Goal: Information Seeking & Learning: Get advice/opinions

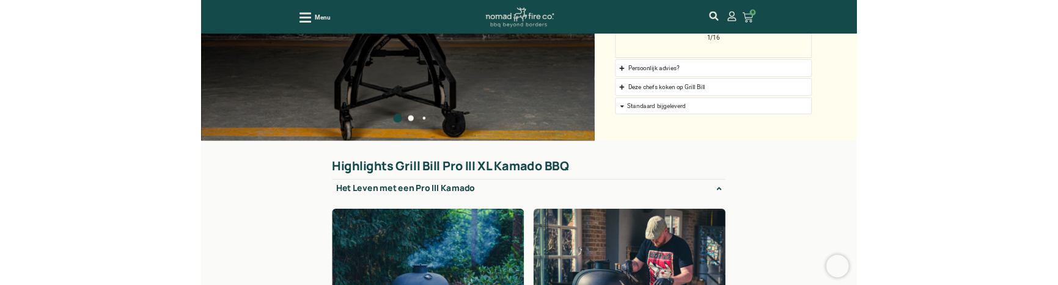
scroll to position [1222, 0]
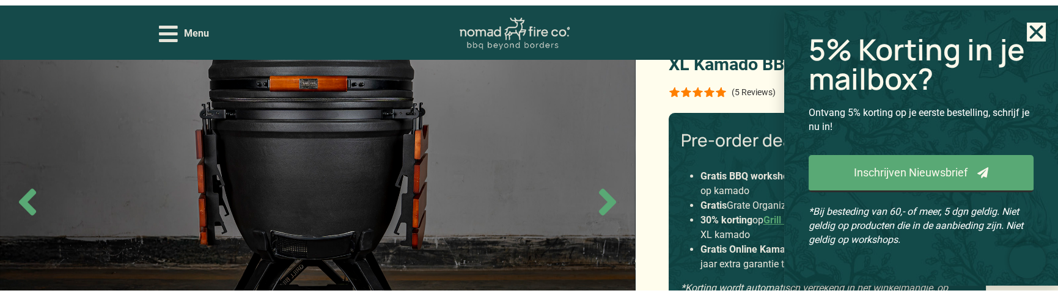
scroll to position [61, 0]
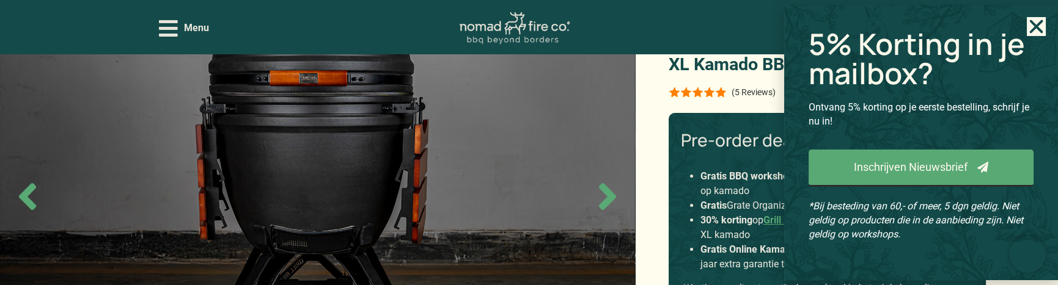
click at [1031, 21] on use "Close" at bounding box center [1036, 26] width 13 height 13
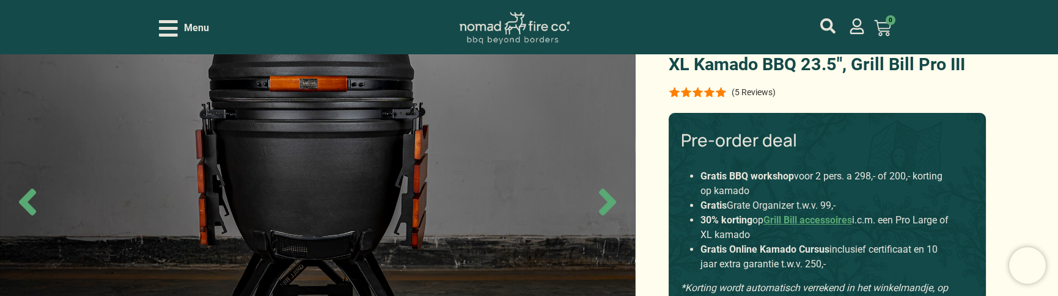
click at [699, 91] on div at bounding box center [697, 92] width 58 height 10
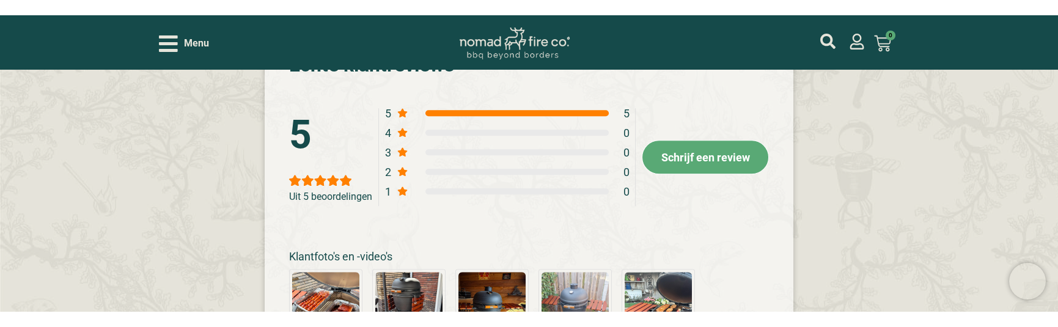
scroll to position [2409, 0]
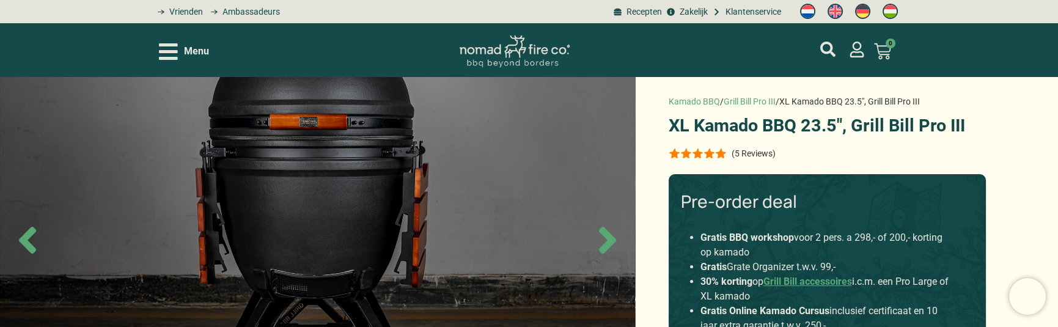
click at [707, 151] on div at bounding box center [697, 153] width 58 height 10
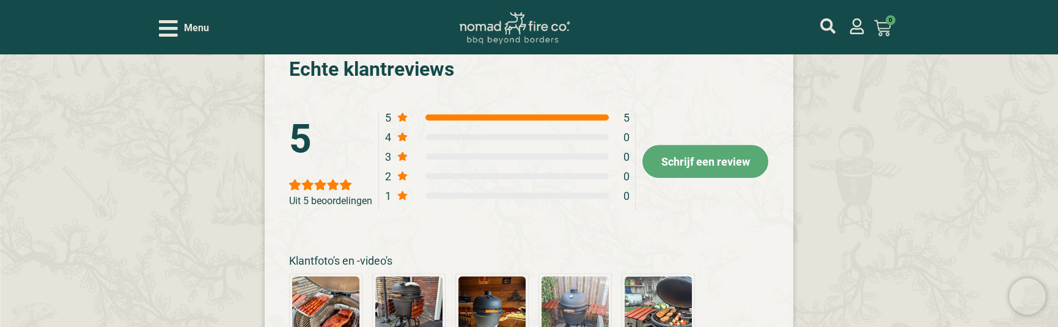
scroll to position [2409, 0]
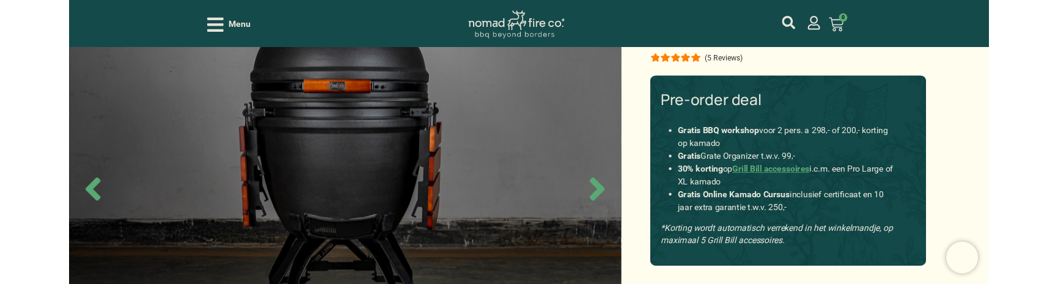
scroll to position [0, 0]
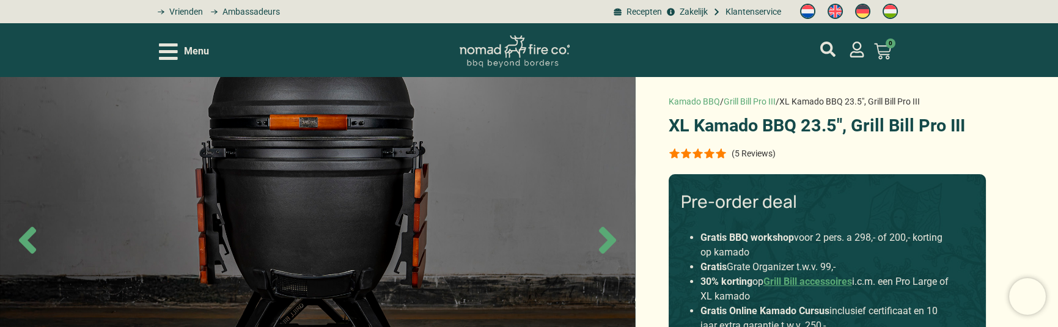
click at [755, 149] on p "(5 Reviews)" at bounding box center [753, 153] width 44 height 10
click at [755, 153] on p "(5 Reviews)" at bounding box center [753, 153] width 44 height 10
click at [734, 152] on p "(5 Reviews)" at bounding box center [753, 153] width 44 height 10
click at [761, 152] on p "(5 Reviews)" at bounding box center [753, 153] width 44 height 10
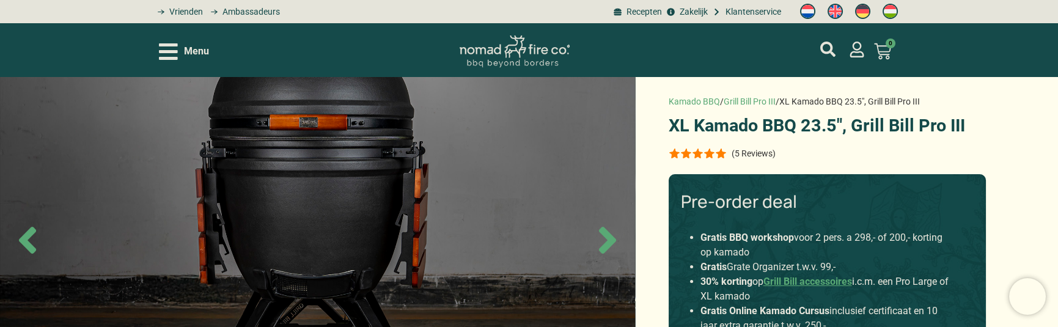
click at [743, 152] on p "(5 Reviews)" at bounding box center [753, 153] width 44 height 10
click at [732, 152] on p "(5 Reviews)" at bounding box center [753, 153] width 44 height 10
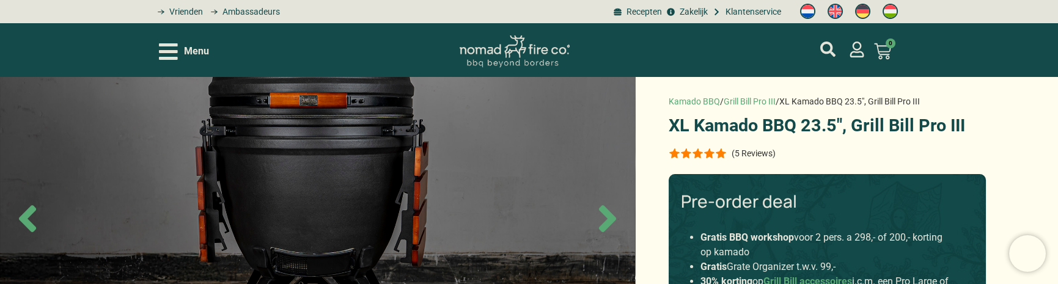
click at [753, 155] on div "(5 Reviews)" at bounding box center [753, 153] width 44 height 12
